Goal: Transaction & Acquisition: Purchase product/service

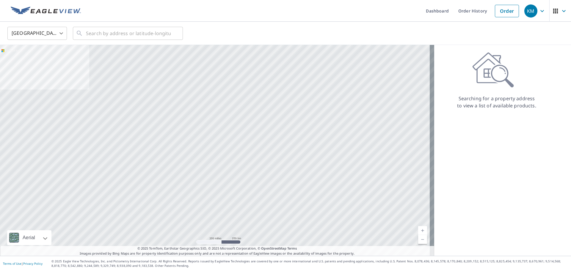
click at [38, 34] on body "KM KM Dashboard Order History Order KM United States US ​ ​ Aerial Road A stand…" at bounding box center [285, 135] width 571 height 271
click at [107, 31] on div at bounding box center [285, 135] width 571 height 271
click at [107, 31] on input "text" at bounding box center [128, 33] width 85 height 17
paste input "[STREET_ADDRESS],"
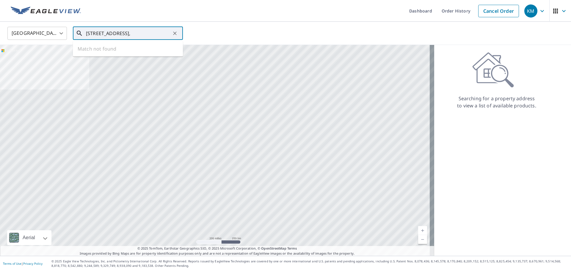
scroll to position [0, 9]
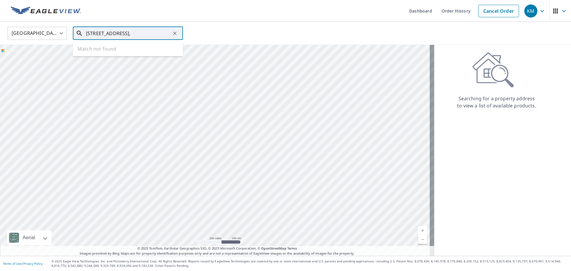
type input "[STREET_ADDRESS],"
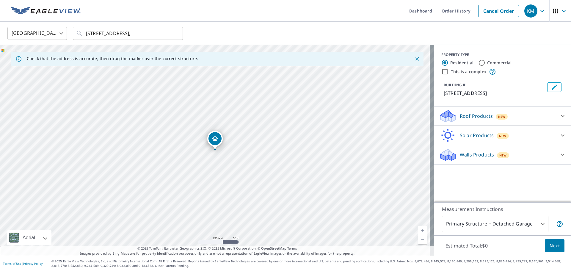
click at [514, 221] on body "KM KM Dashboard Order History Cancel Order KM [GEOGRAPHIC_DATA] US ​ [STREET_AD…" at bounding box center [285, 135] width 571 height 271
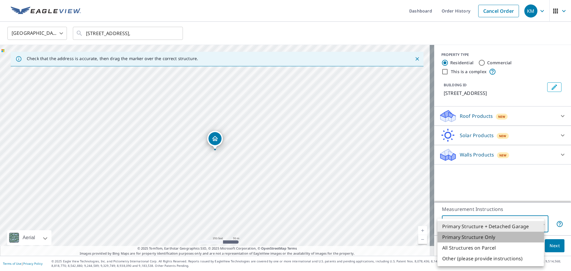
click at [493, 239] on li "Primary Structure Only" at bounding box center [491, 237] width 106 height 11
type input "2"
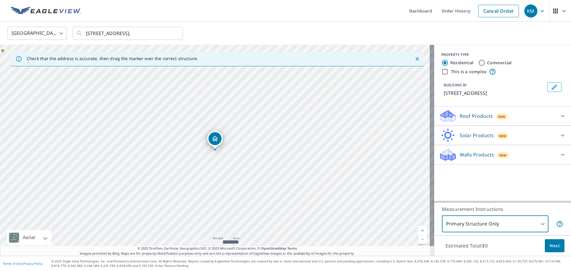
click at [498, 116] on span "New" at bounding box center [501, 116] width 7 height 5
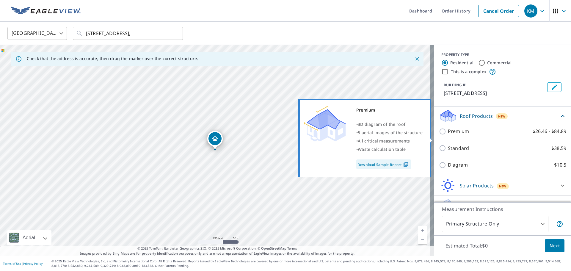
click at [473, 135] on label "Premium $26.46 - $84.89" at bounding box center [507, 131] width 118 height 7
click at [448, 135] on input "Premium $26.46 - $84.89" at bounding box center [443, 131] width 9 height 7
checkbox input "true"
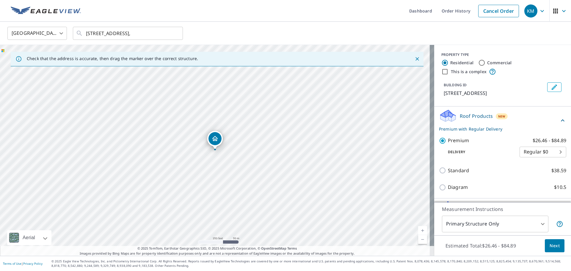
click at [552, 245] on span "Next" at bounding box center [555, 245] width 10 height 7
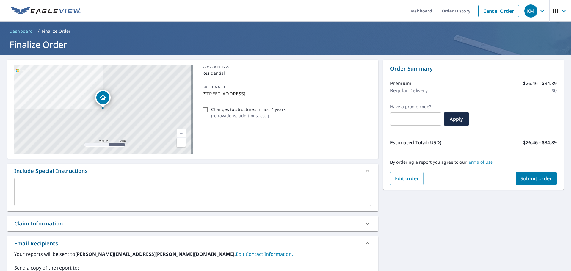
click at [539, 174] on button "Submit order" at bounding box center [536, 178] width 41 height 13
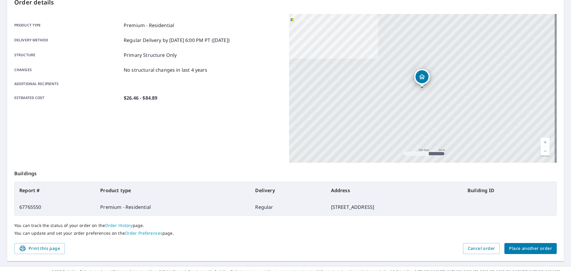
scroll to position [79, 0]
